Goal: Task Accomplishment & Management: Manage account settings

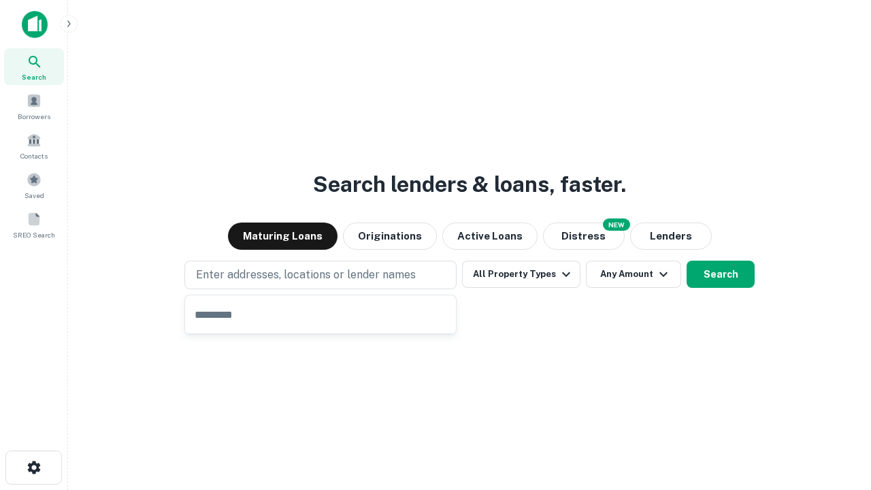
type input "**********"
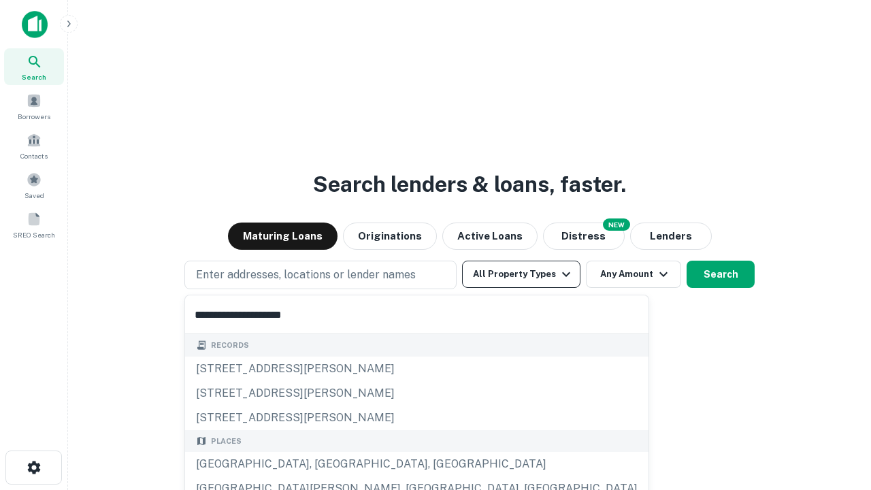
click at [521, 274] on button "All Property Types" at bounding box center [521, 274] width 118 height 27
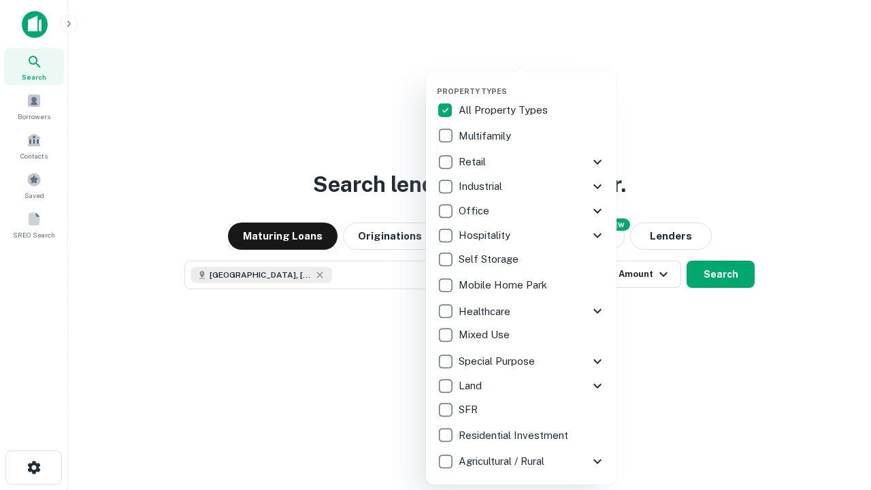
click at [532, 82] on button "button" at bounding box center [532, 82] width 191 height 1
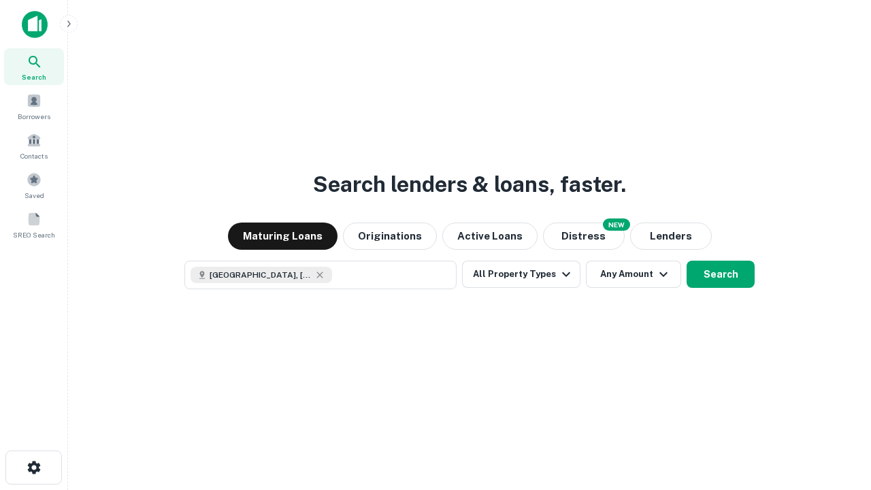
scroll to position [22, 0]
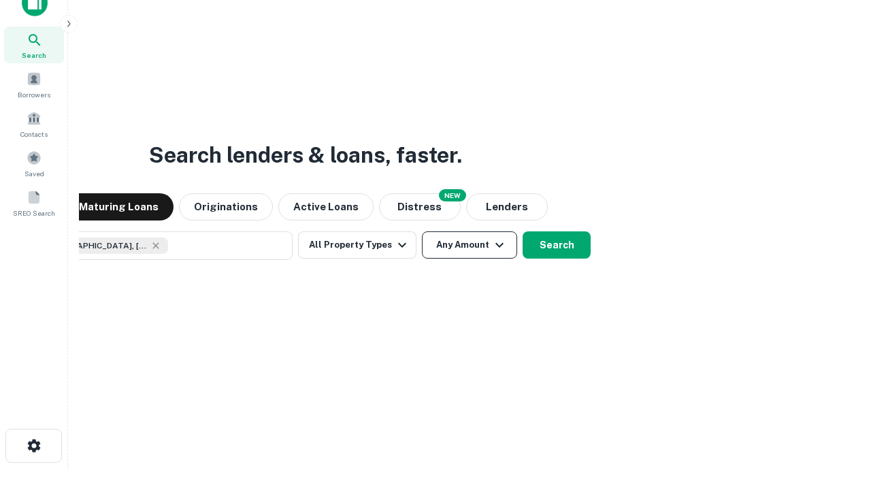
click at [422, 231] on button "Any Amount" at bounding box center [469, 244] width 95 height 27
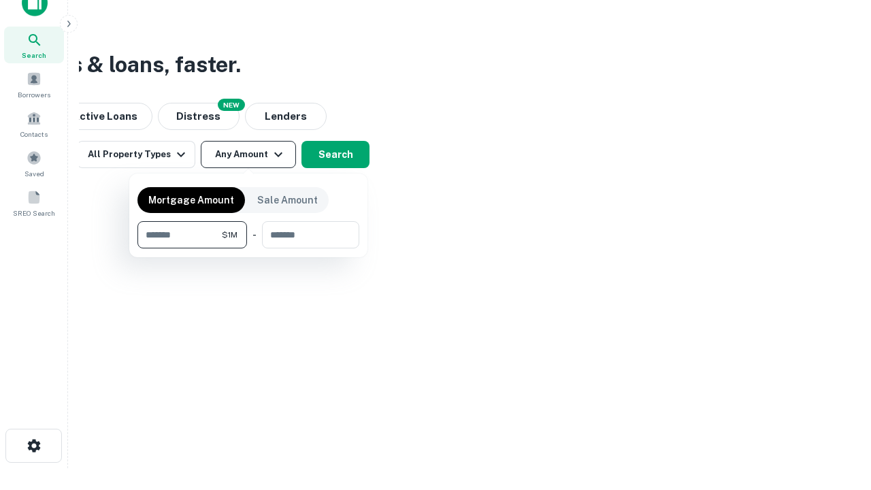
type input "*******"
click at [248, 248] on button "button" at bounding box center [248, 248] width 222 height 1
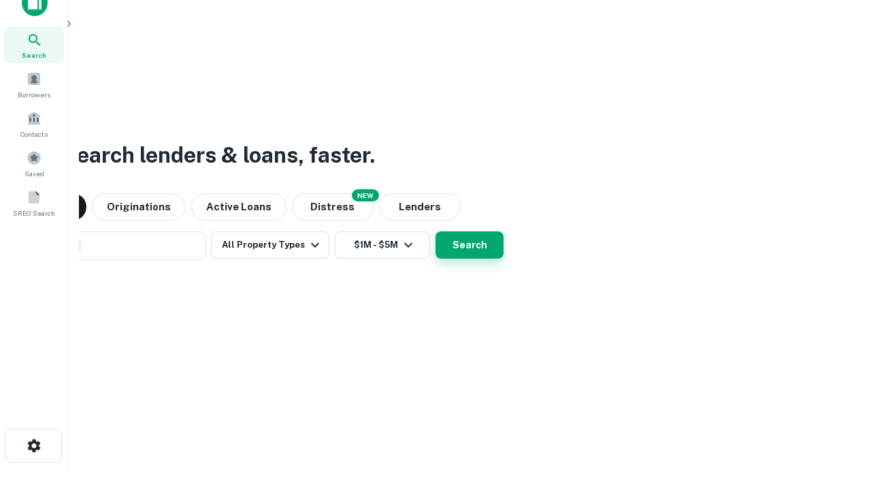
click at [435, 231] on button "Search" at bounding box center [469, 244] width 68 height 27
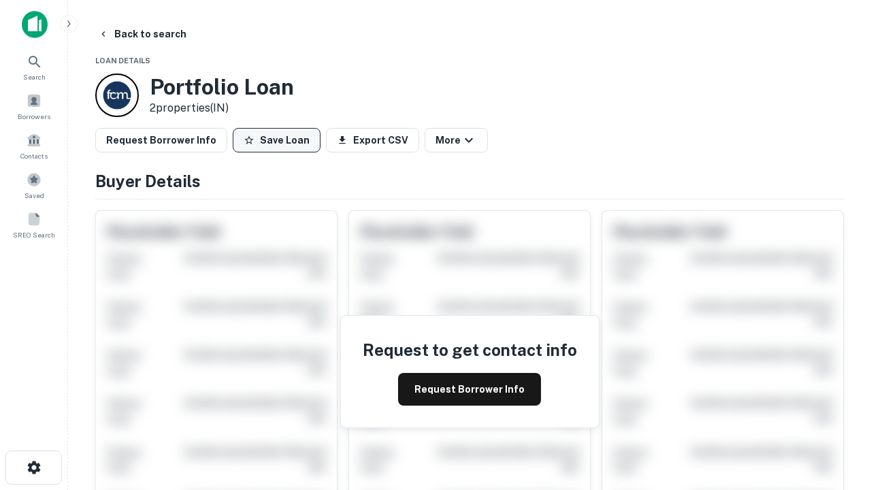
click at [276, 140] on button "Save Loan" at bounding box center [277, 140] width 88 height 24
click at [280, 140] on button "Loan Saved" at bounding box center [280, 140] width 94 height 24
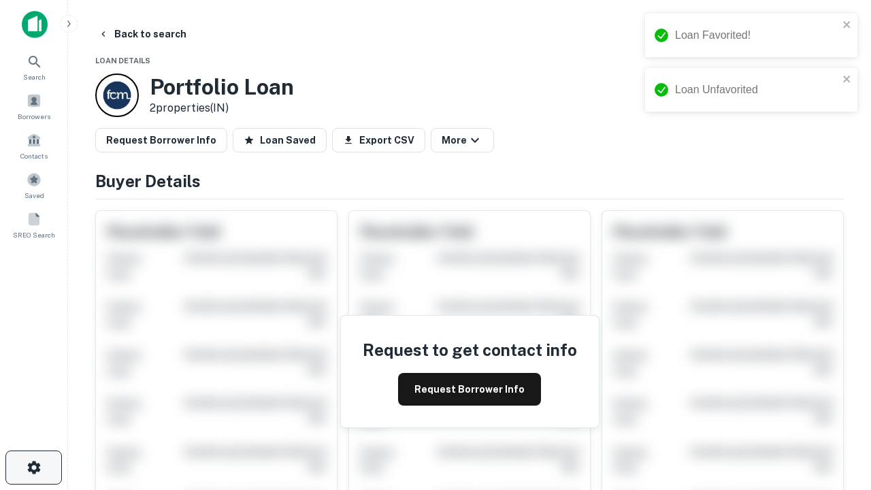
click at [33, 467] on icon "button" at bounding box center [34, 467] width 16 height 16
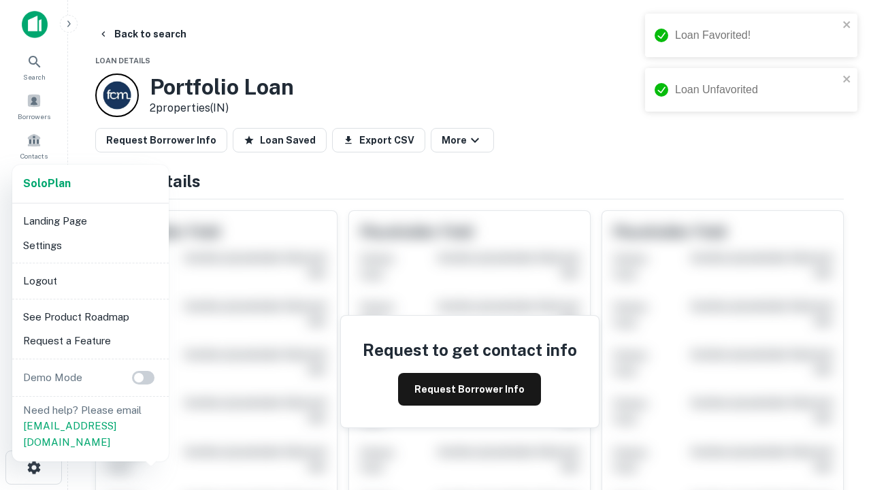
click at [90, 280] on li "Logout" at bounding box center [91, 281] width 146 height 24
